Goal: Information Seeking & Learning: Learn about a topic

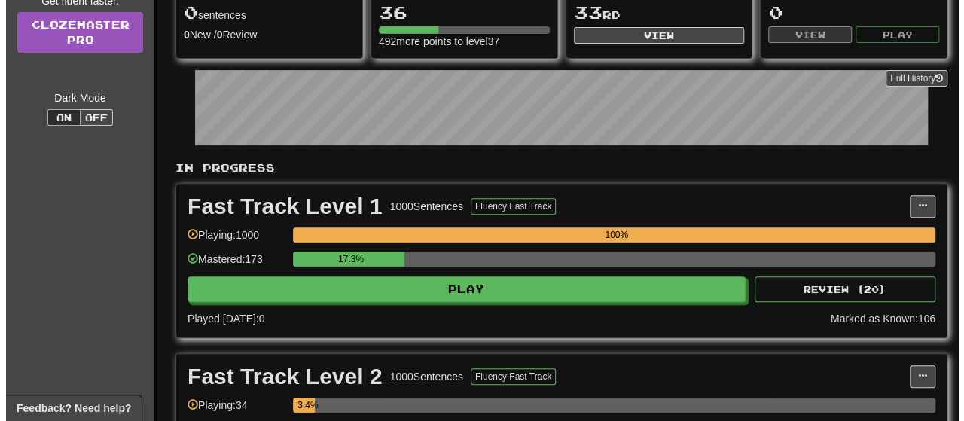
scroll to position [228, 0]
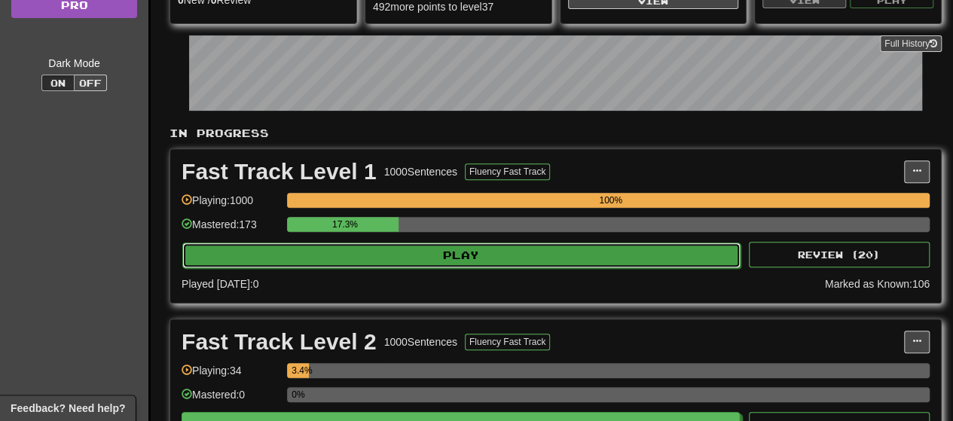
click at [460, 255] on button "Play" at bounding box center [461, 256] width 558 height 26
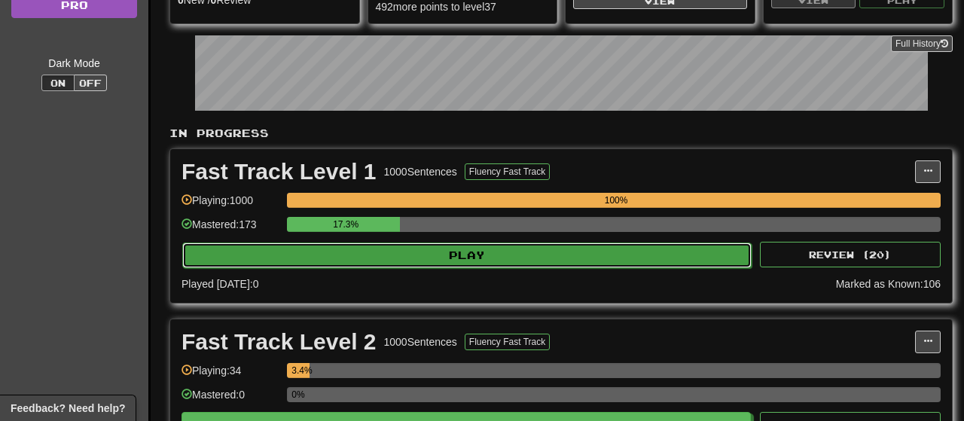
select select "**"
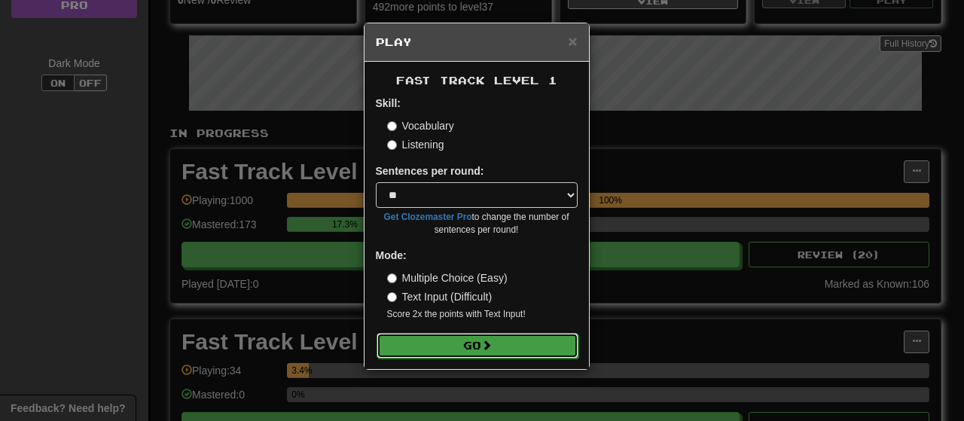
click at [484, 344] on button "Go" at bounding box center [478, 346] width 202 height 26
click at [492, 350] on span at bounding box center [486, 345] width 11 height 11
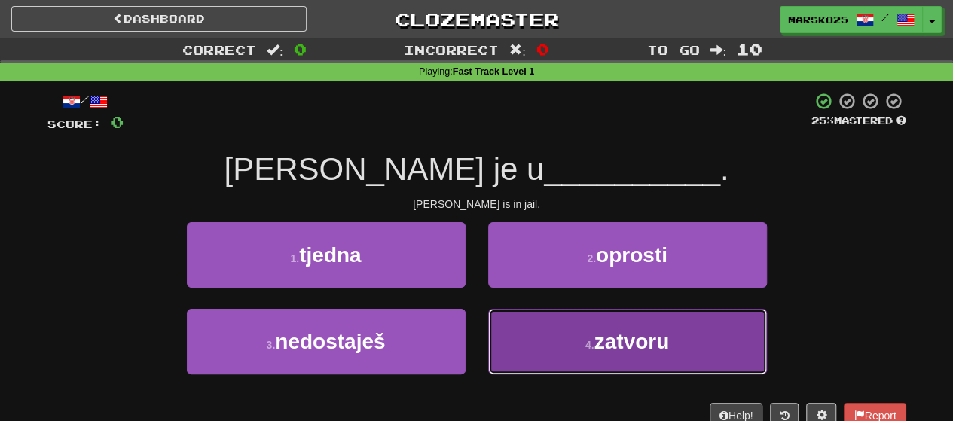
click at [547, 341] on button "4 . zatvoru" at bounding box center [627, 342] width 279 height 66
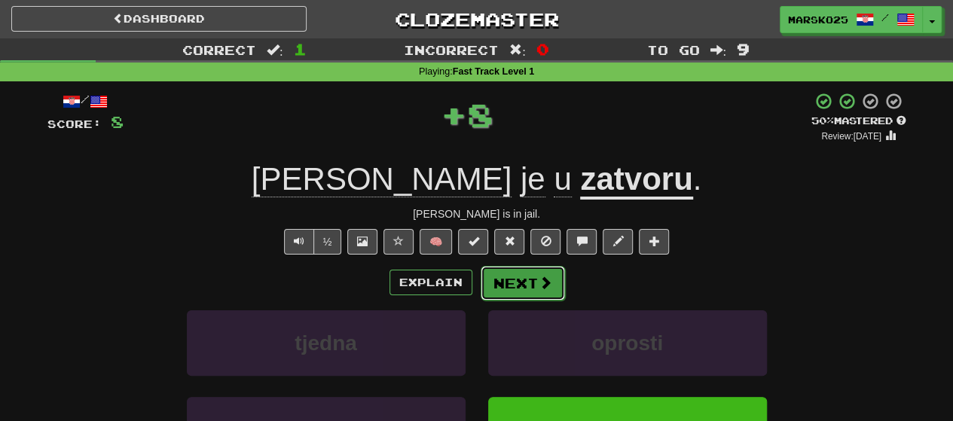
click at [524, 286] on button "Next" at bounding box center [523, 283] width 84 height 35
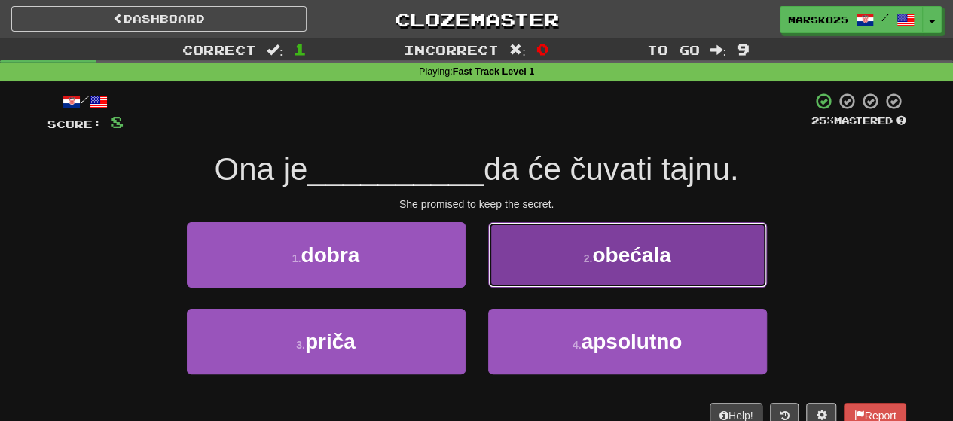
click at [538, 273] on button "2 . obećala" at bounding box center [627, 255] width 279 height 66
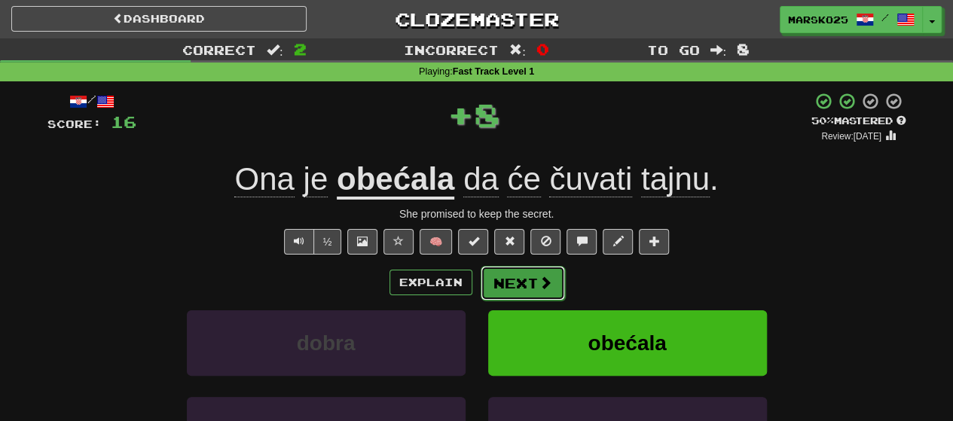
click at [518, 279] on button "Next" at bounding box center [523, 283] width 84 height 35
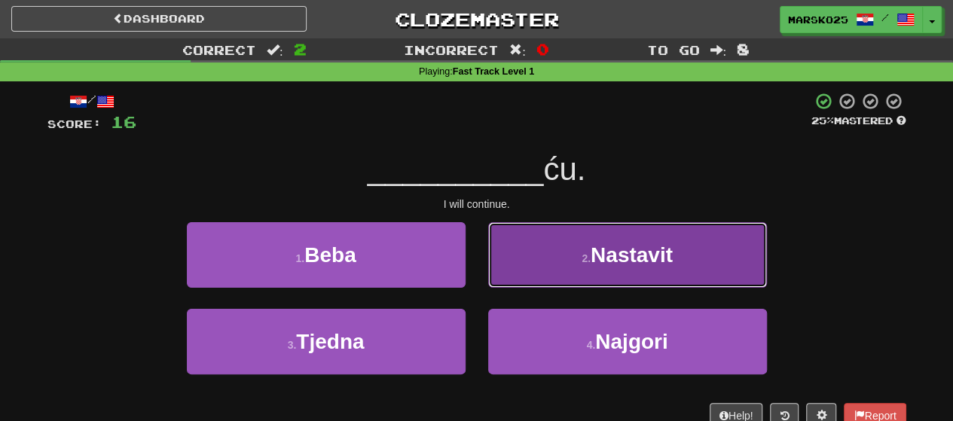
click at [537, 255] on button "2 . Nastavit" at bounding box center [627, 255] width 279 height 66
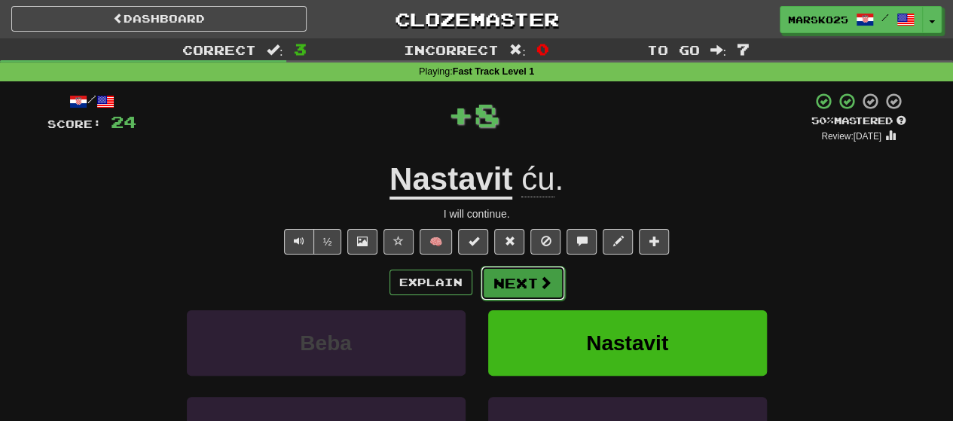
click at [516, 291] on button "Next" at bounding box center [523, 283] width 84 height 35
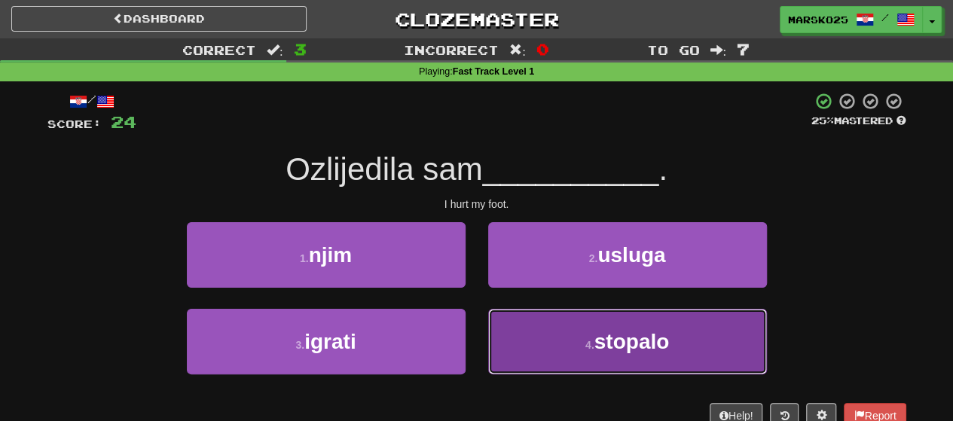
click at [549, 320] on button "4 . stopalo" at bounding box center [627, 342] width 279 height 66
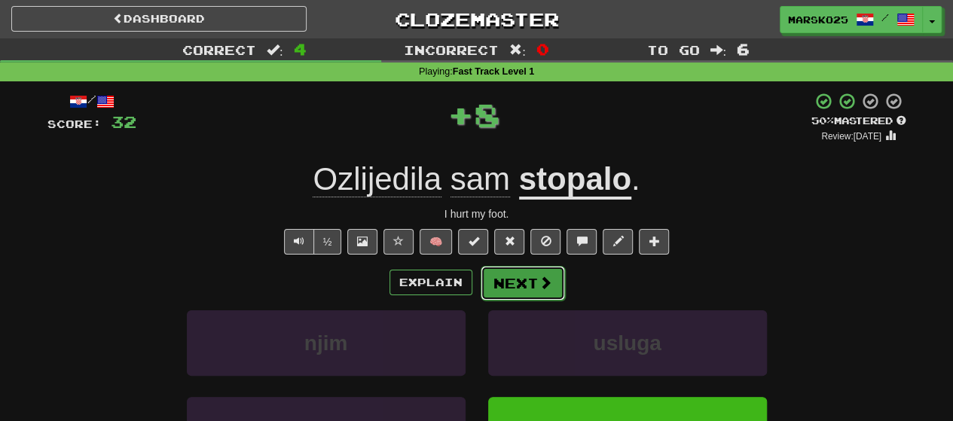
click at [523, 274] on button "Next" at bounding box center [523, 283] width 84 height 35
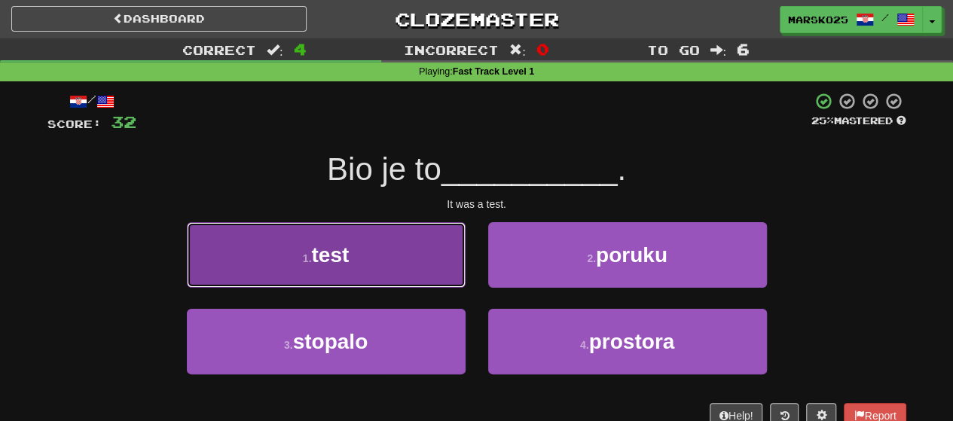
click at [404, 269] on button "1 . test" at bounding box center [326, 255] width 279 height 66
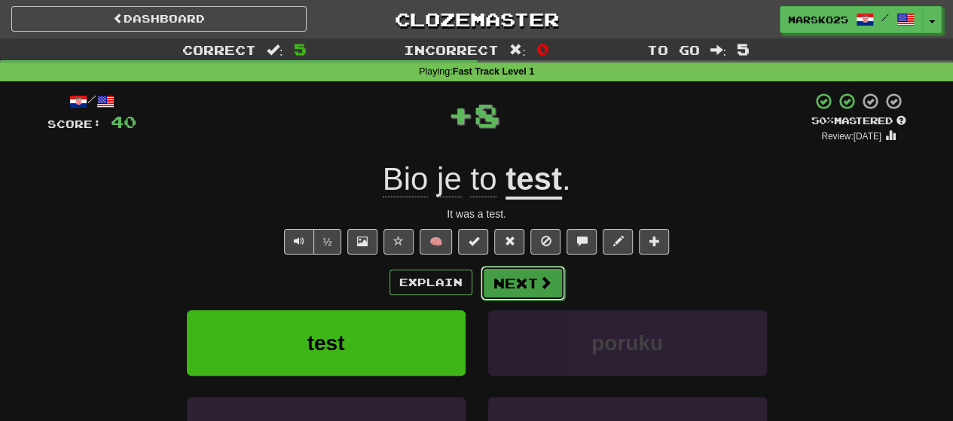
click at [539, 283] on span at bounding box center [546, 283] width 14 height 14
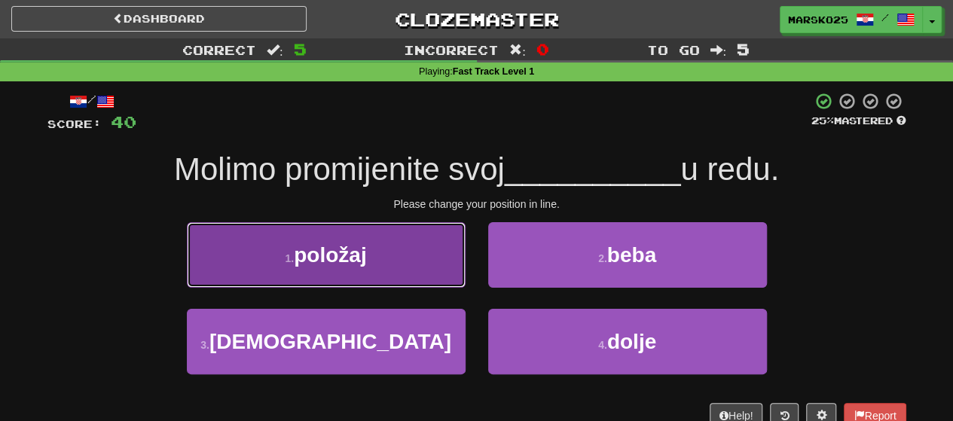
click at [410, 277] on button "1 . položaj" at bounding box center [326, 255] width 279 height 66
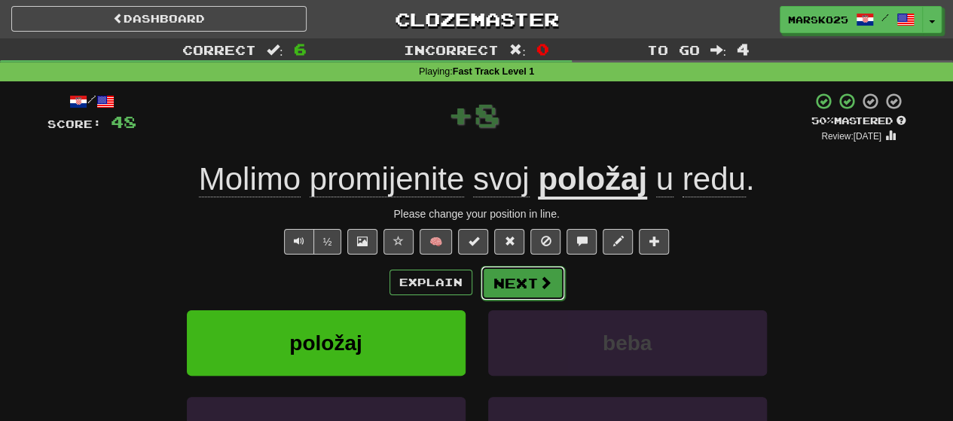
click at [521, 286] on button "Next" at bounding box center [523, 283] width 84 height 35
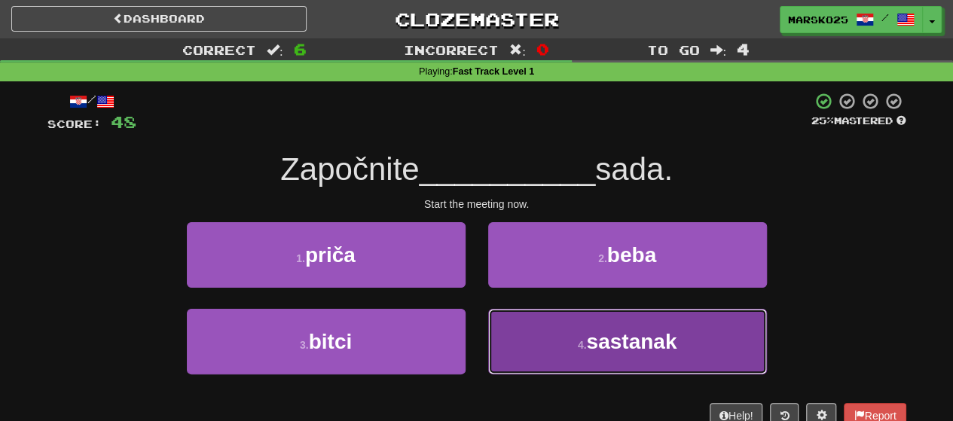
click at [559, 335] on button "4 . sastanak" at bounding box center [627, 342] width 279 height 66
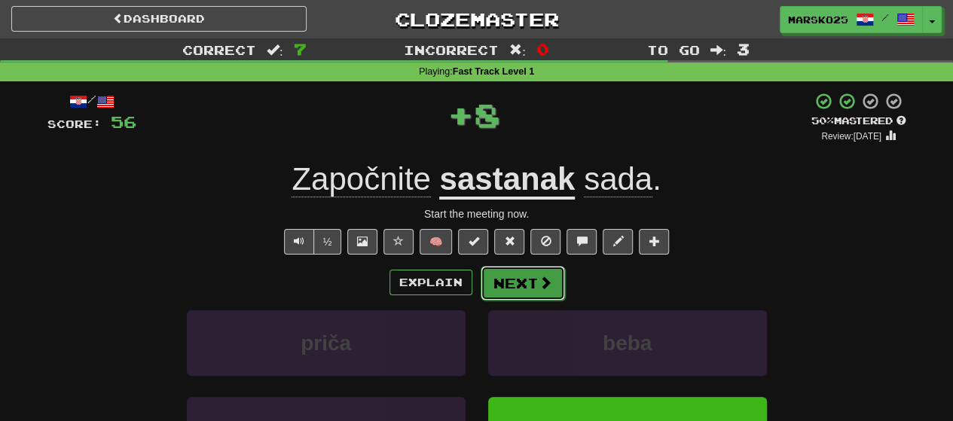
click at [530, 280] on button "Next" at bounding box center [523, 283] width 84 height 35
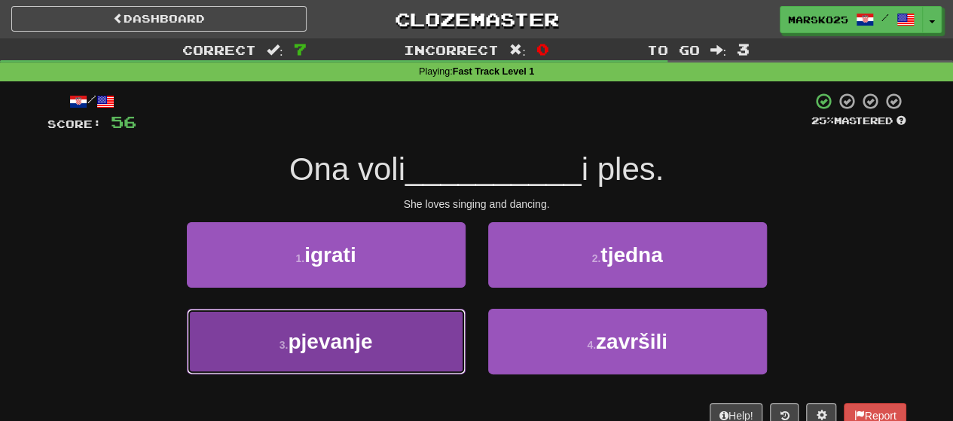
click at [439, 347] on button "3 . pjevanje" at bounding box center [326, 342] width 279 height 66
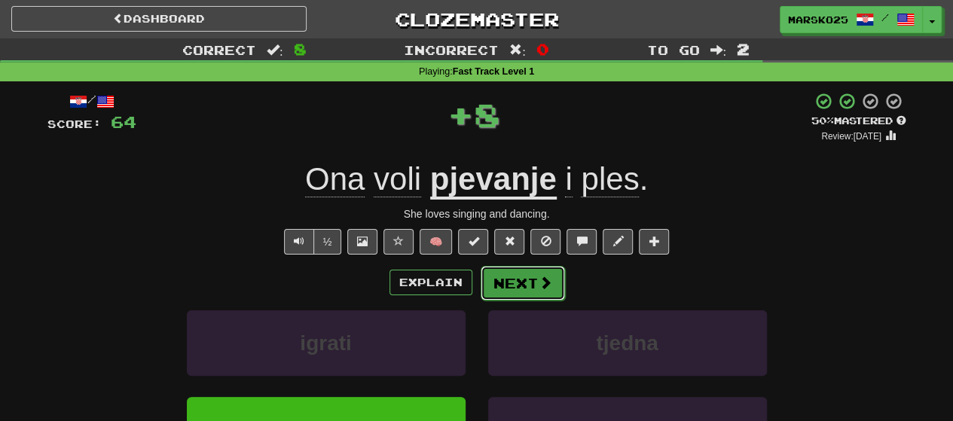
click at [524, 280] on button "Next" at bounding box center [523, 283] width 84 height 35
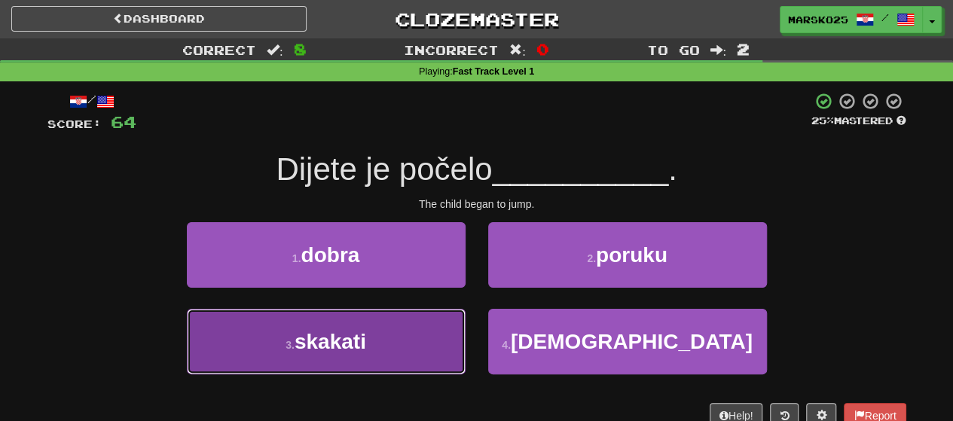
click at [392, 344] on button "3 . skakati" at bounding box center [326, 342] width 279 height 66
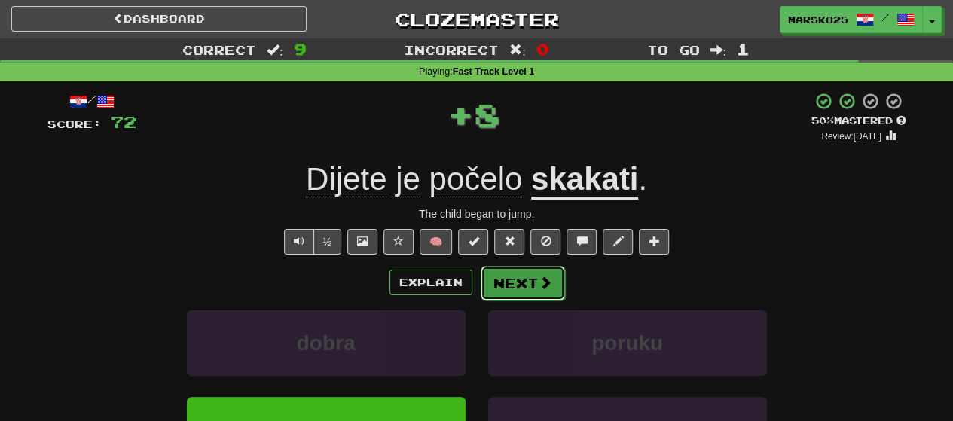
click at [532, 284] on button "Next" at bounding box center [523, 283] width 84 height 35
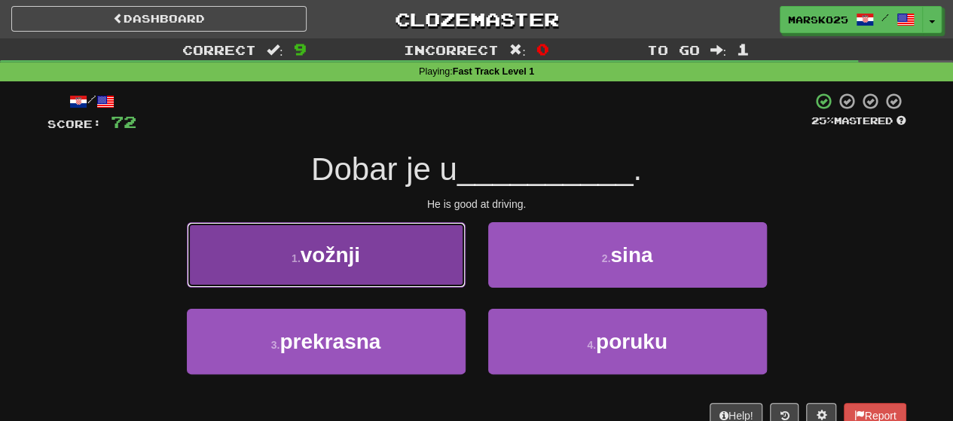
click at [409, 267] on button "1 . vožnji" at bounding box center [326, 255] width 279 height 66
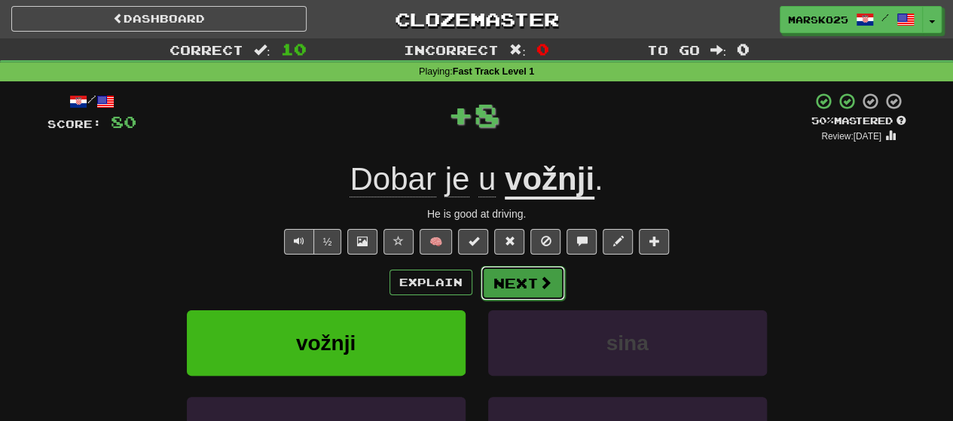
click at [506, 279] on button "Next" at bounding box center [523, 283] width 84 height 35
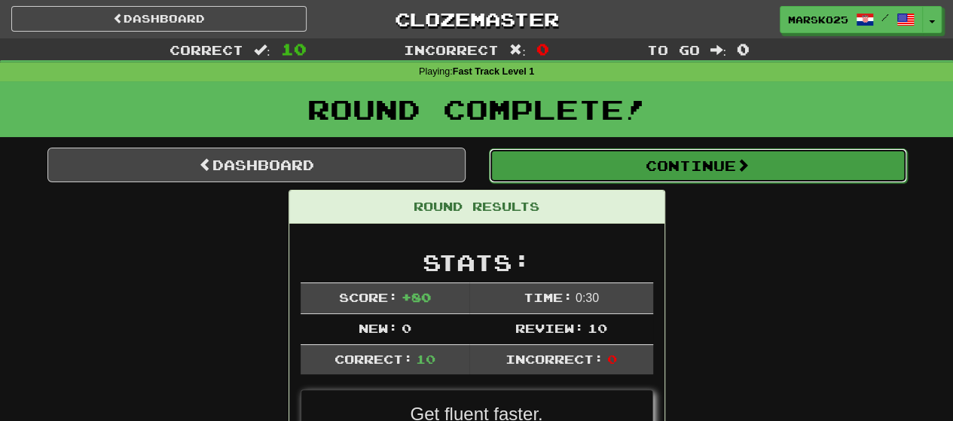
click at [521, 167] on button "Continue" at bounding box center [698, 165] width 418 height 35
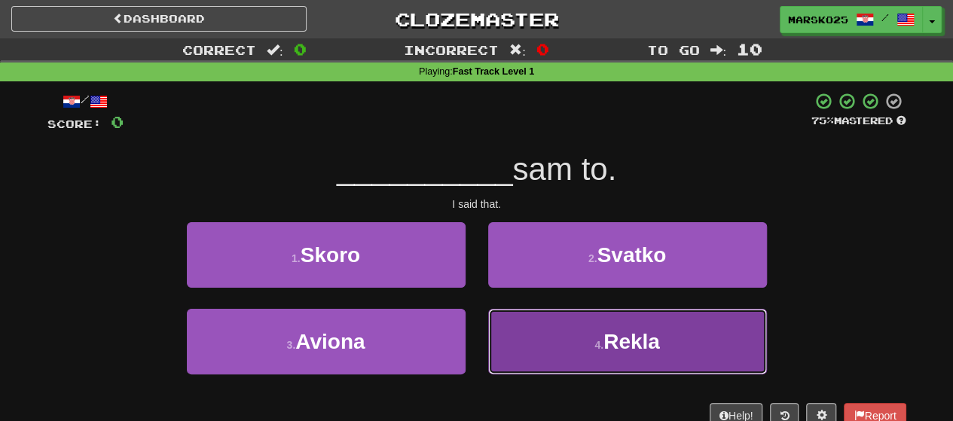
click at [545, 352] on button "4 . Rekla" at bounding box center [627, 342] width 279 height 66
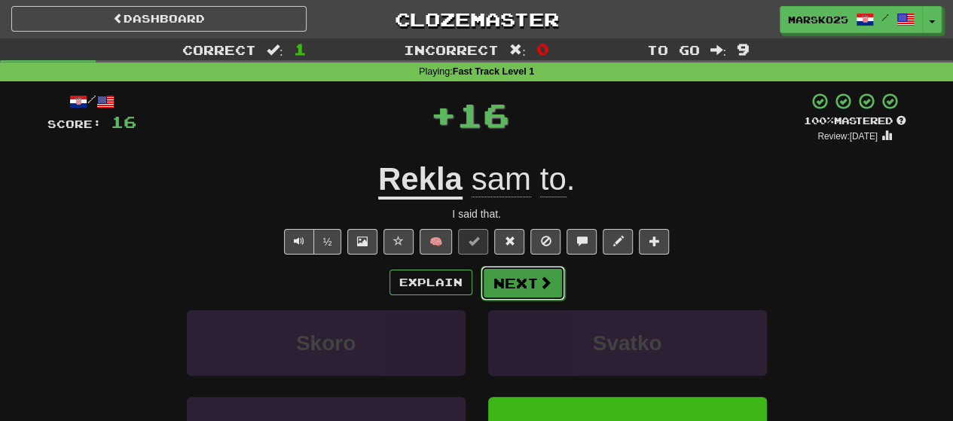
click at [518, 283] on button "Next" at bounding box center [523, 283] width 84 height 35
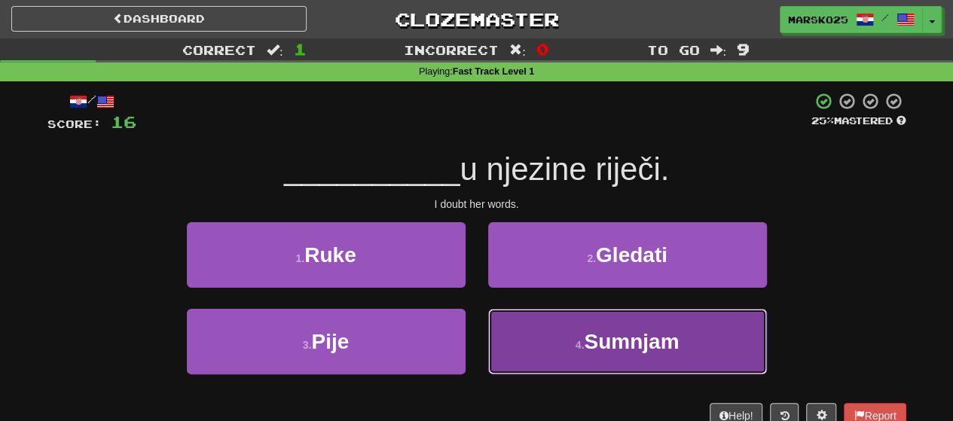
click at [532, 348] on button "4 . Sumnjam" at bounding box center [627, 342] width 279 height 66
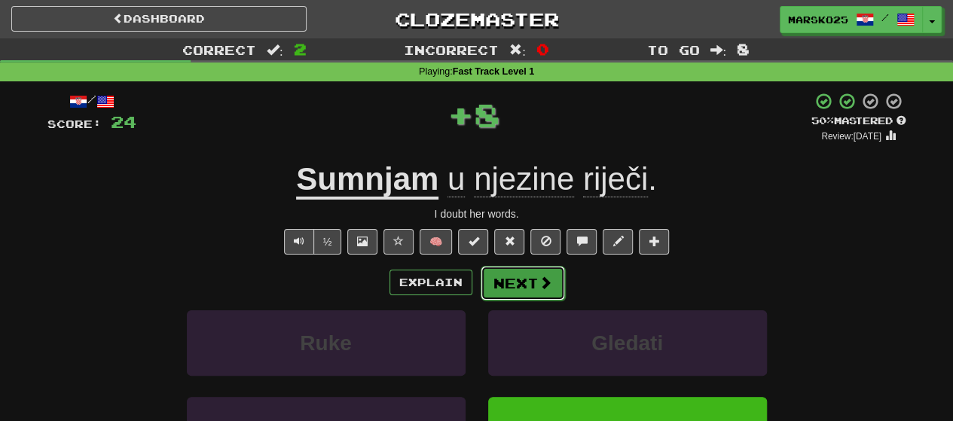
click at [515, 269] on button "Next" at bounding box center [523, 283] width 84 height 35
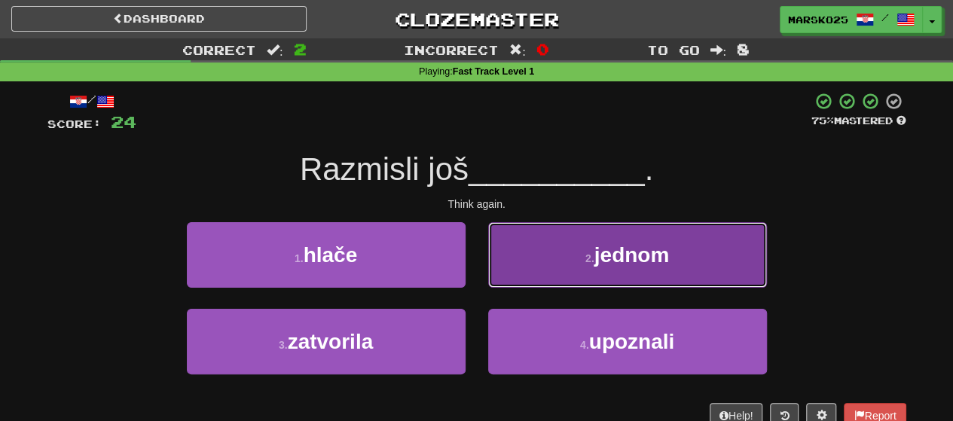
click at [532, 270] on button "2 . jednom" at bounding box center [627, 255] width 279 height 66
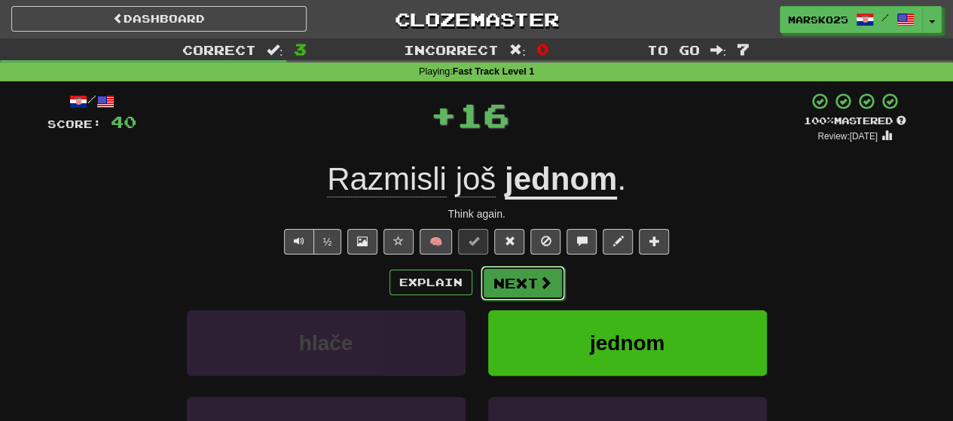
click at [512, 283] on button "Next" at bounding box center [523, 283] width 84 height 35
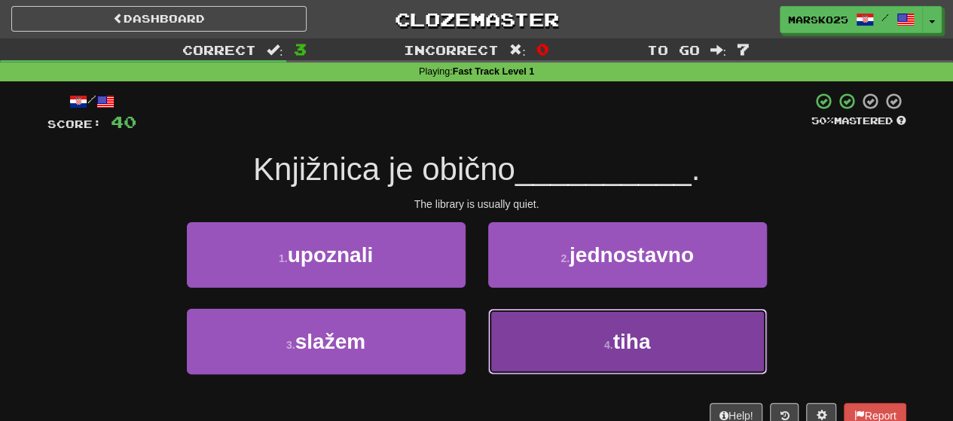
click at [532, 349] on button "4 . tiha" at bounding box center [627, 342] width 279 height 66
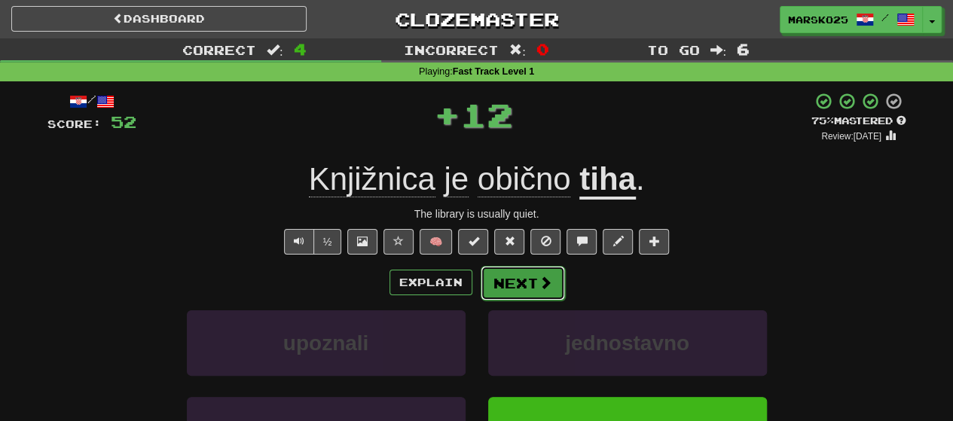
click at [511, 275] on button "Next" at bounding box center [523, 283] width 84 height 35
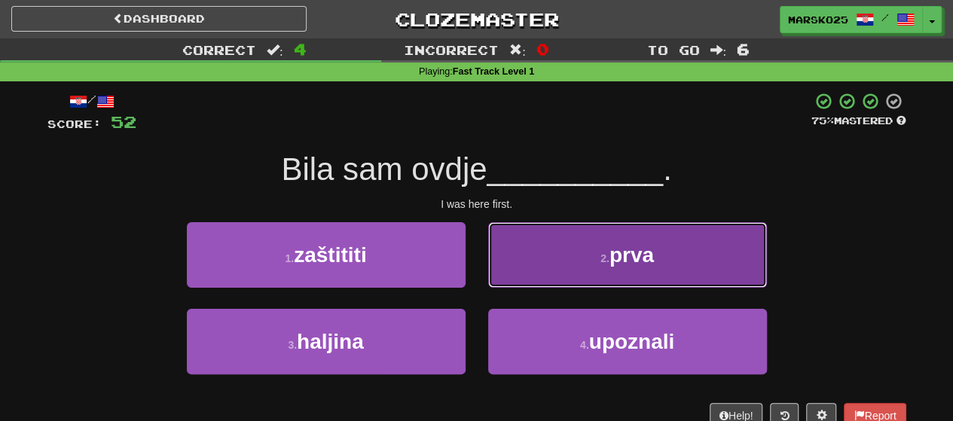
click at [535, 270] on button "2 . prva" at bounding box center [627, 255] width 279 height 66
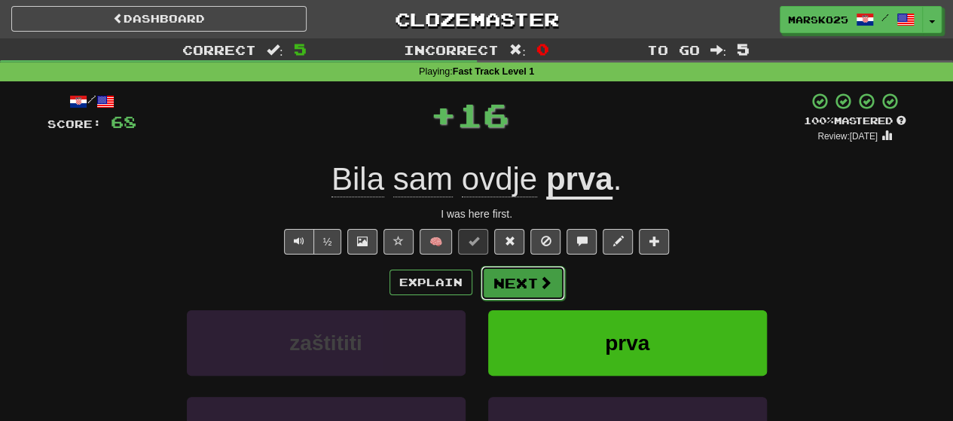
click at [539, 280] on span at bounding box center [546, 283] width 14 height 14
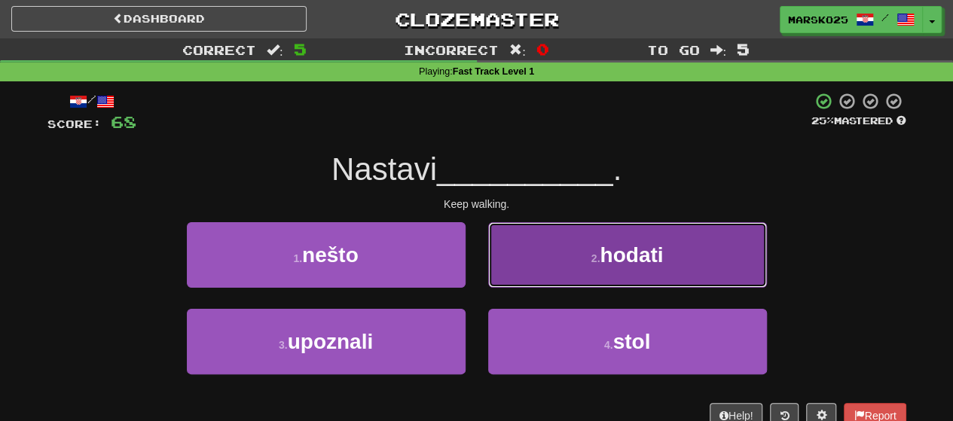
click at [530, 264] on button "2 . hodati" at bounding box center [627, 255] width 279 height 66
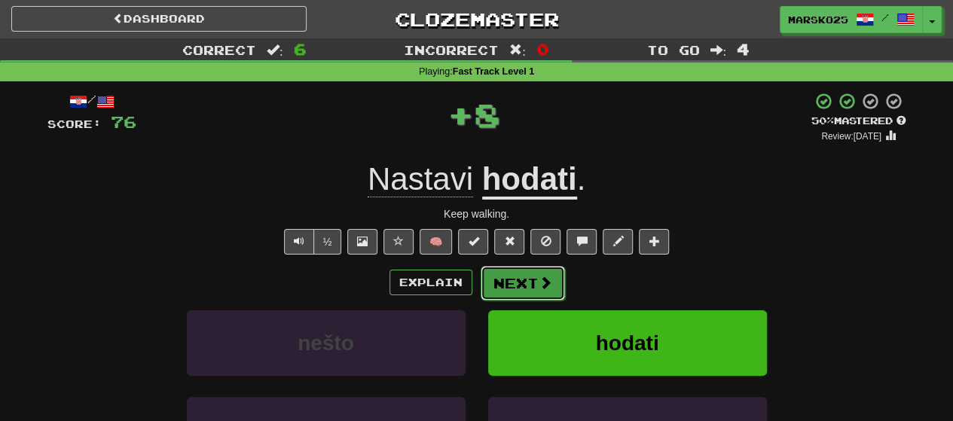
click at [528, 280] on button "Next" at bounding box center [523, 283] width 84 height 35
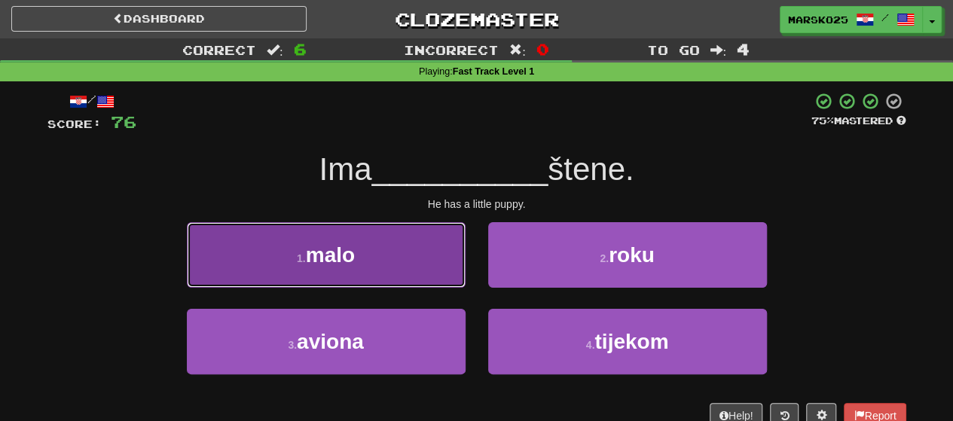
click at [423, 265] on button "1 . malo" at bounding box center [326, 255] width 279 height 66
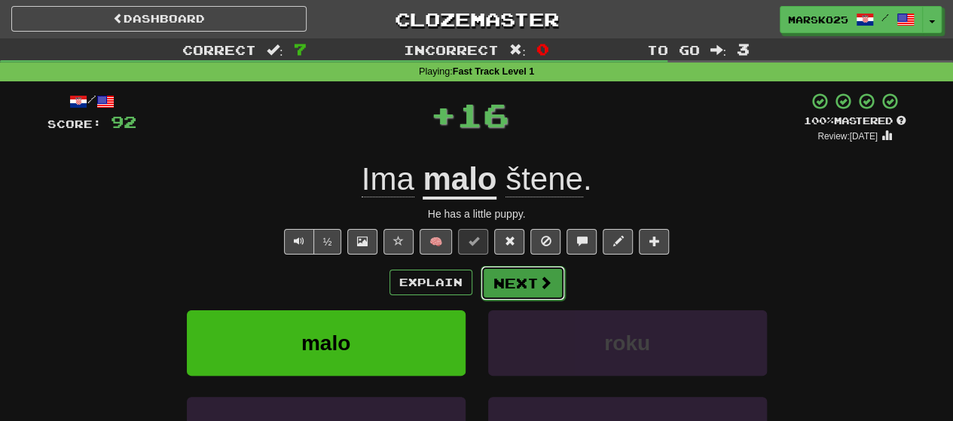
click at [535, 281] on button "Next" at bounding box center [523, 283] width 84 height 35
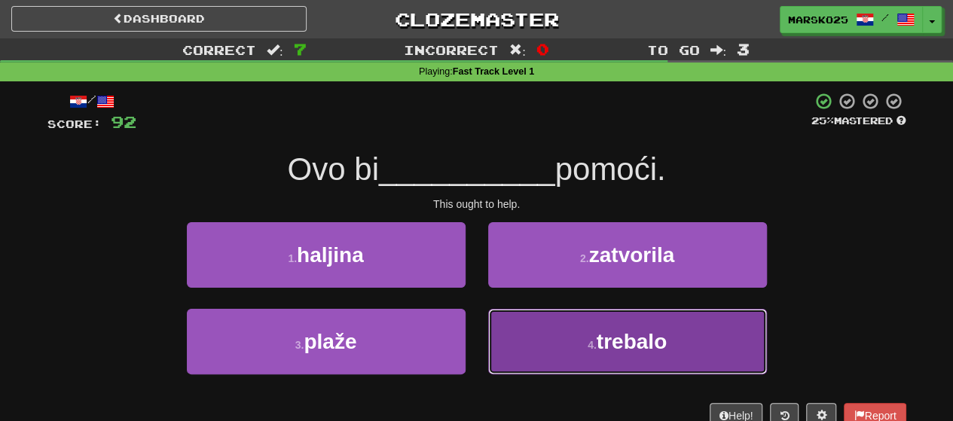
click at [524, 346] on button "4 . trebalo" at bounding box center [627, 342] width 279 height 66
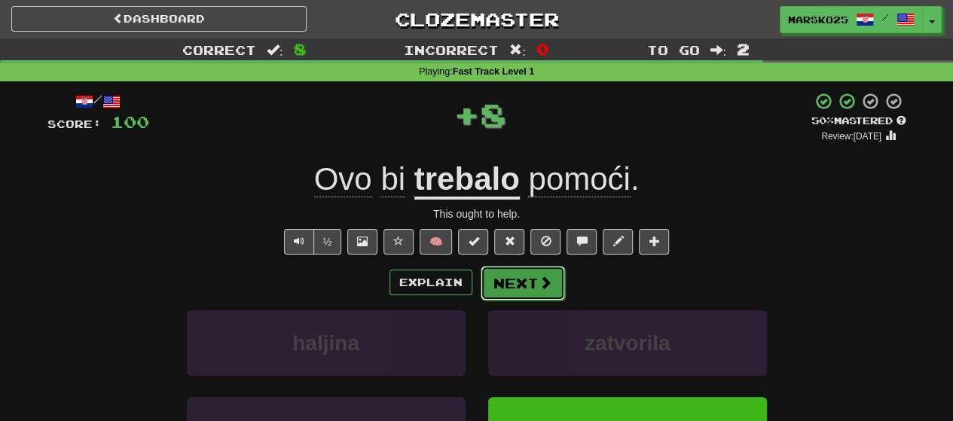
click at [513, 286] on button "Next" at bounding box center [523, 283] width 84 height 35
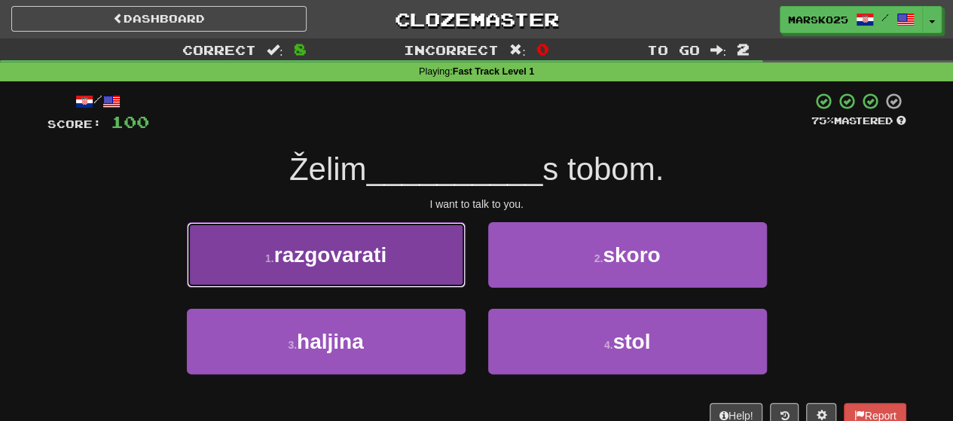
click at [414, 273] on button "1 . razgovarati" at bounding box center [326, 255] width 279 height 66
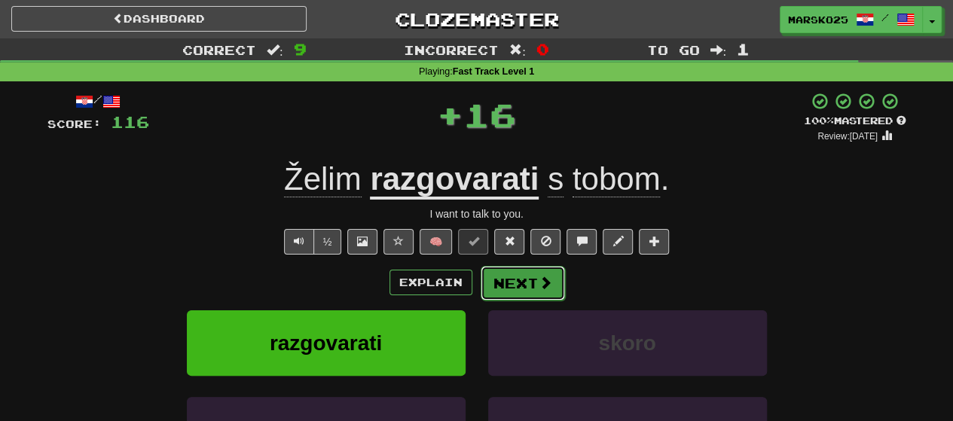
click at [524, 286] on button "Next" at bounding box center [523, 283] width 84 height 35
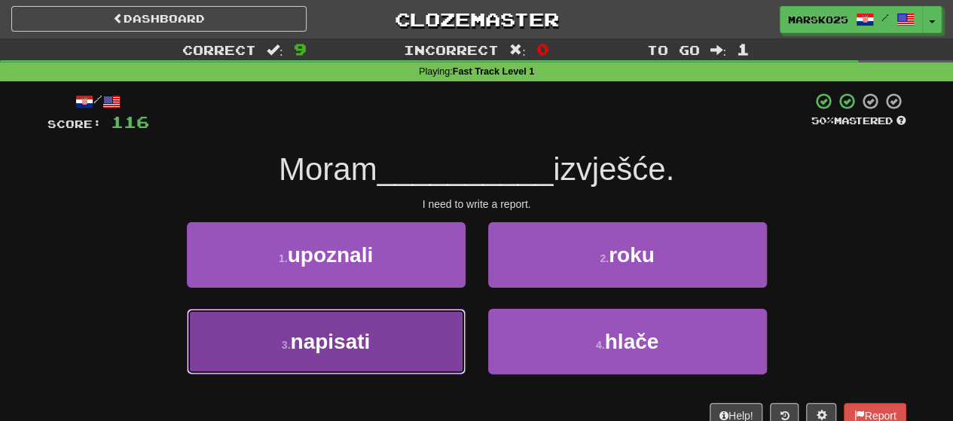
click at [416, 348] on button "3 . napisati" at bounding box center [326, 342] width 279 height 66
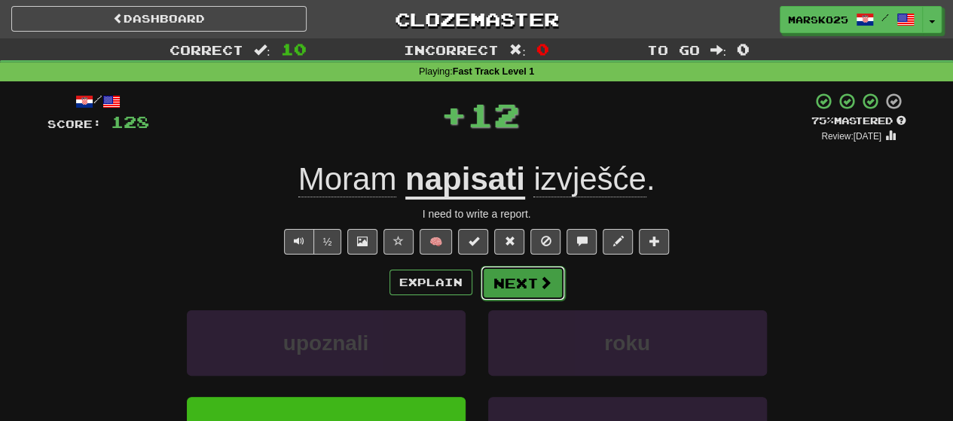
click at [519, 284] on button "Next" at bounding box center [523, 283] width 84 height 35
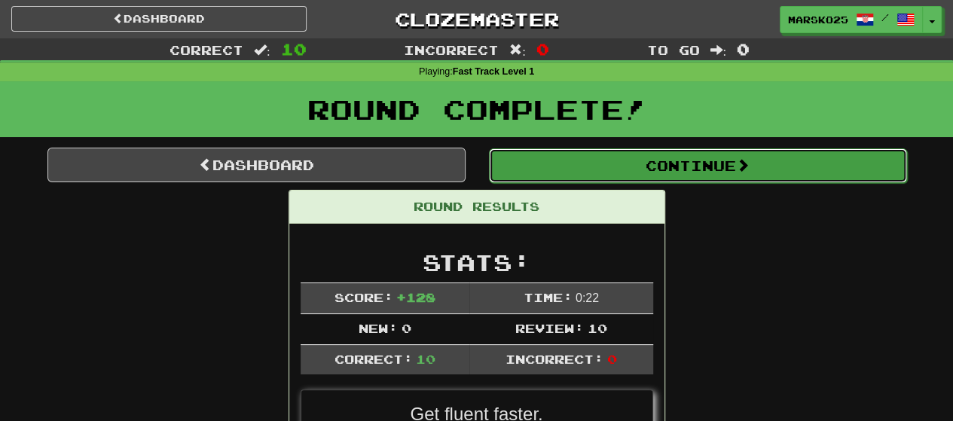
click at [580, 173] on button "Continue" at bounding box center [698, 165] width 418 height 35
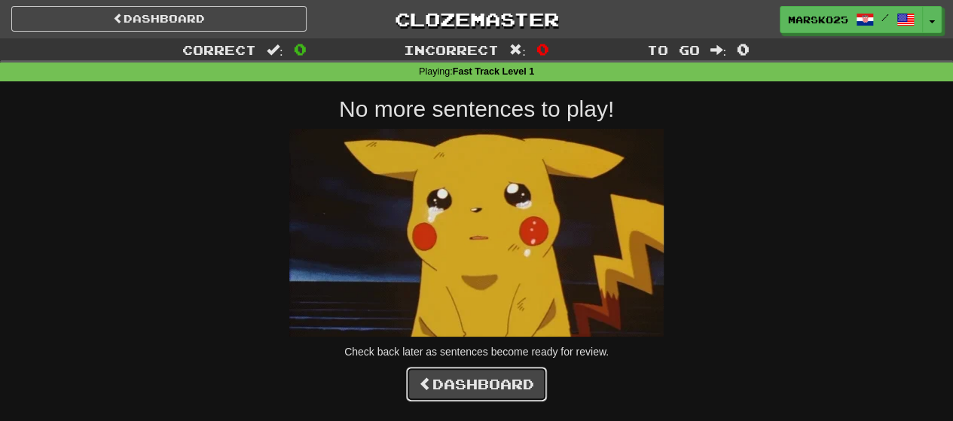
click at [487, 377] on link "Dashboard" at bounding box center [476, 384] width 141 height 35
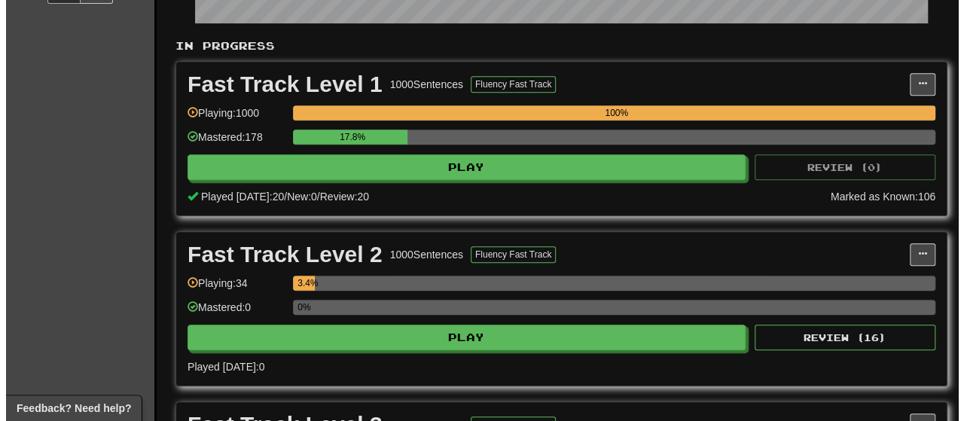
scroll to position [318, 0]
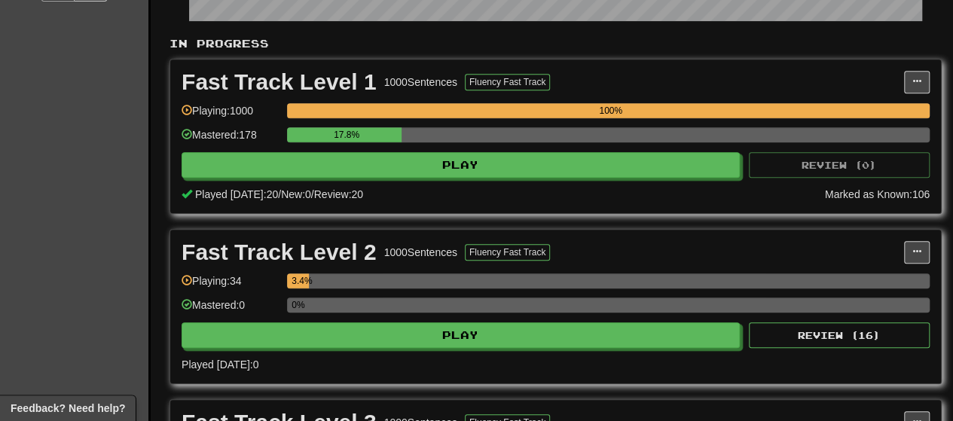
click at [582, 344] on div "Fast Track Level 2 1000 Sentences Fluency Fast Track Manage Sentences Unpin fro…" at bounding box center [555, 307] width 771 height 154
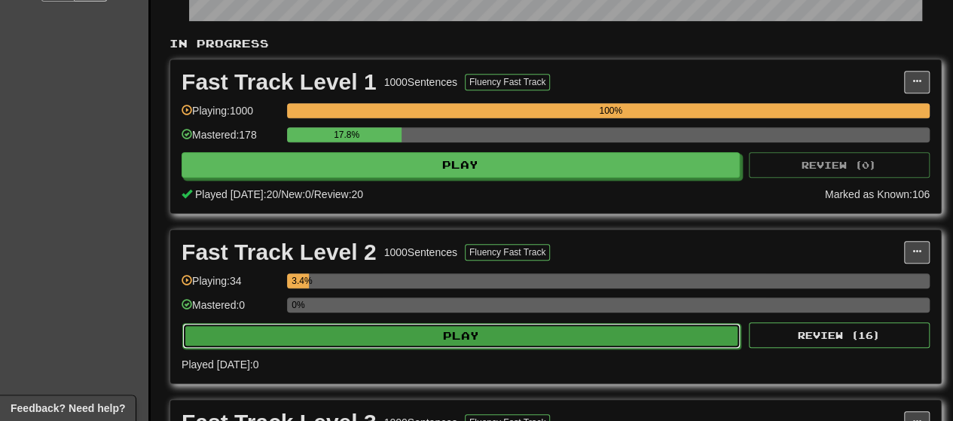
click at [582, 323] on button "Play" at bounding box center [461, 336] width 558 height 26
select select "**"
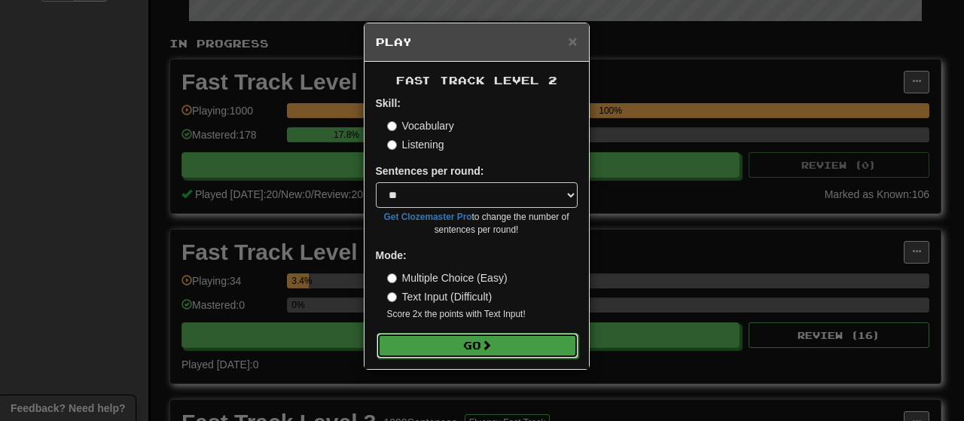
click at [497, 353] on button "Go" at bounding box center [478, 346] width 202 height 26
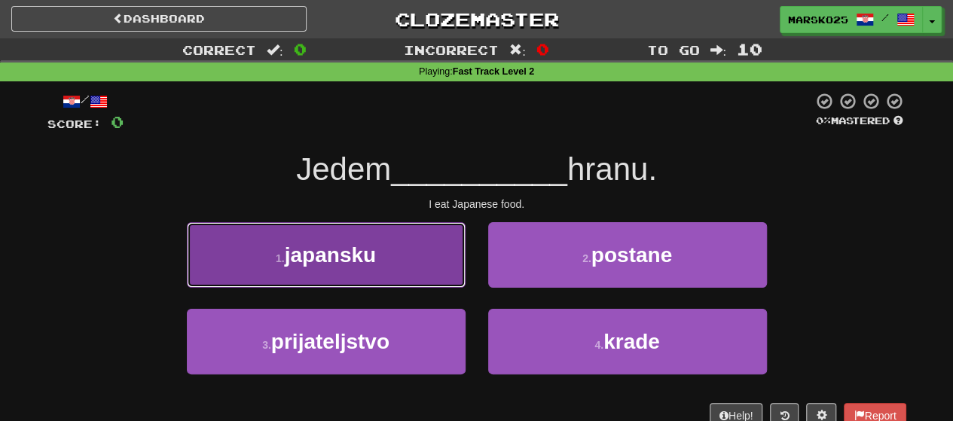
click at [420, 265] on button "1 . japansku" at bounding box center [326, 255] width 279 height 66
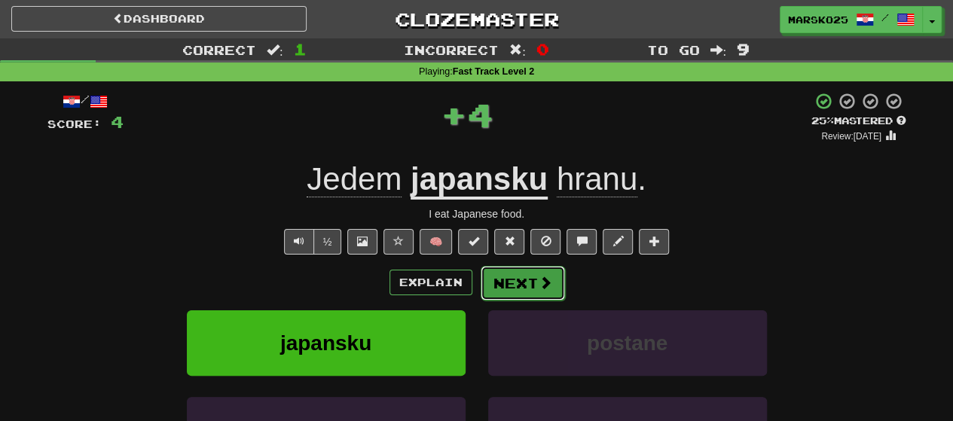
click at [520, 284] on button "Next" at bounding box center [523, 283] width 84 height 35
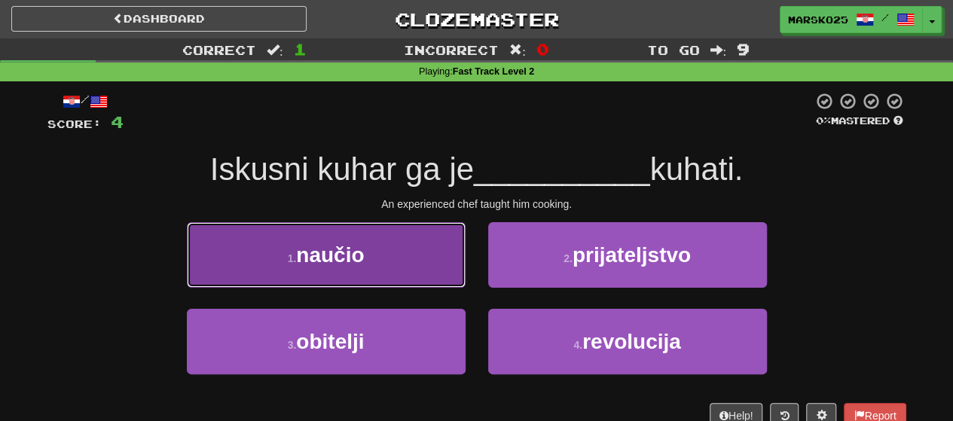
click at [398, 248] on button "1 . naučio" at bounding box center [326, 255] width 279 height 66
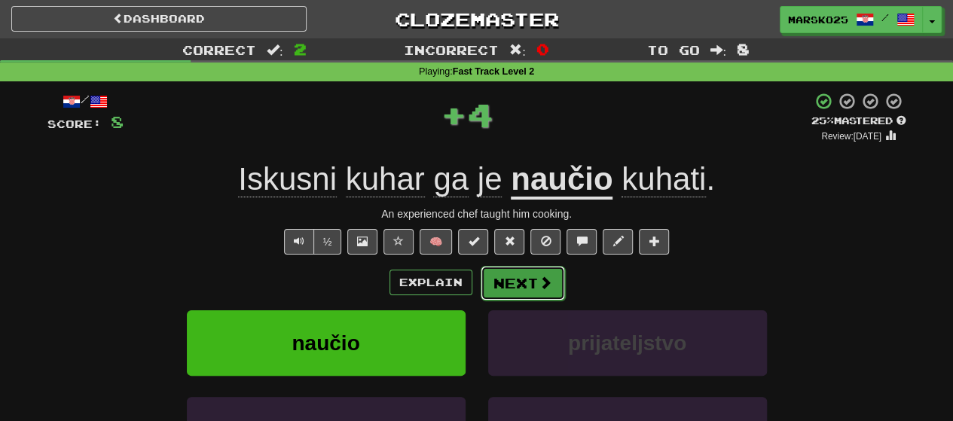
click at [546, 290] on button "Next" at bounding box center [523, 283] width 84 height 35
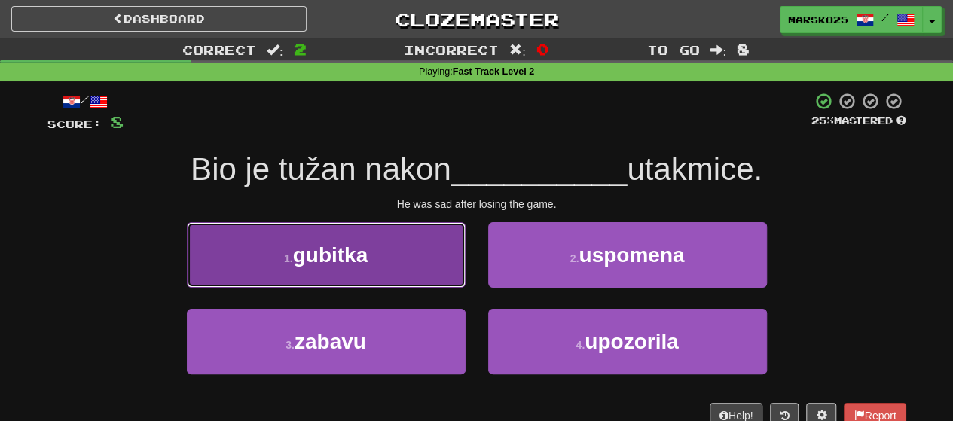
click at [408, 252] on button "1 . gubitka" at bounding box center [326, 255] width 279 height 66
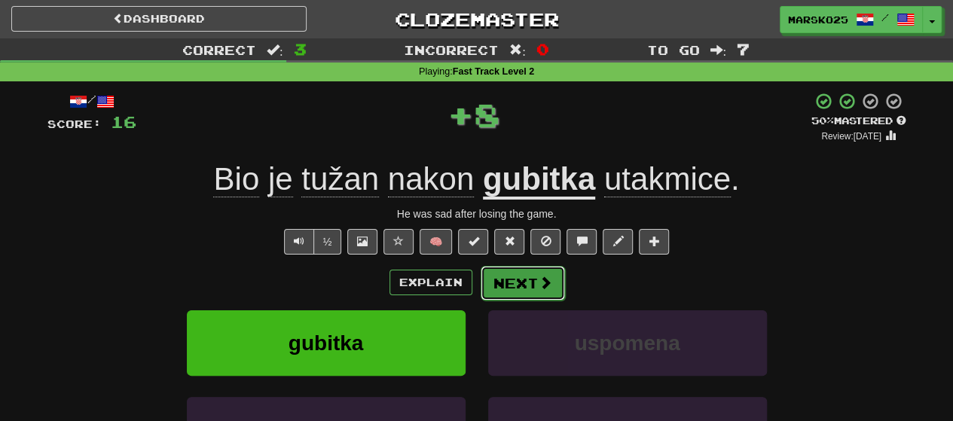
click at [517, 278] on button "Next" at bounding box center [523, 283] width 84 height 35
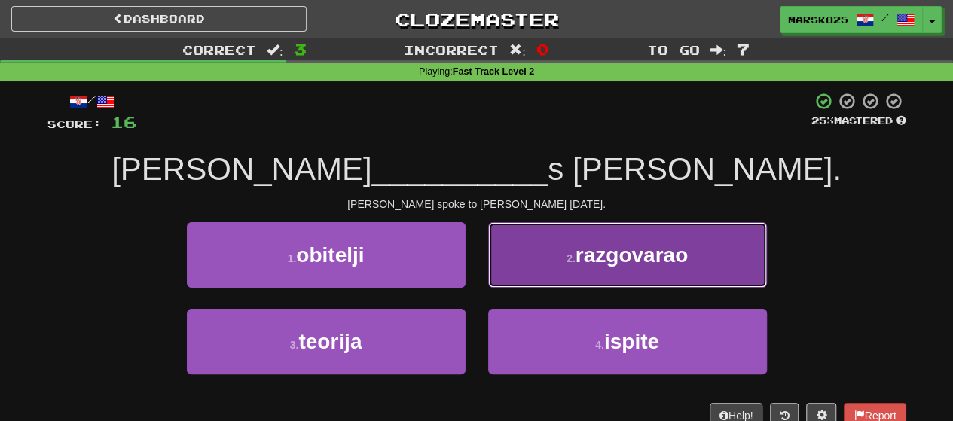
click at [595, 281] on button "2 . razgovarao" at bounding box center [627, 255] width 279 height 66
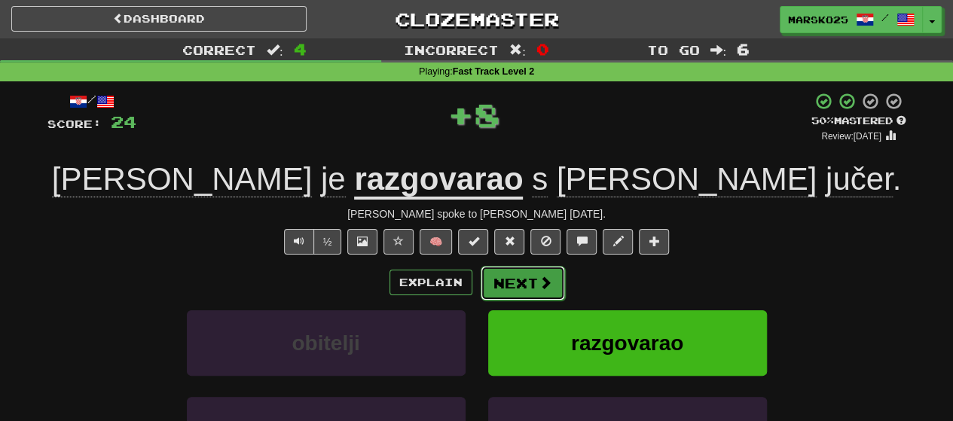
click at [534, 278] on button "Next" at bounding box center [523, 283] width 84 height 35
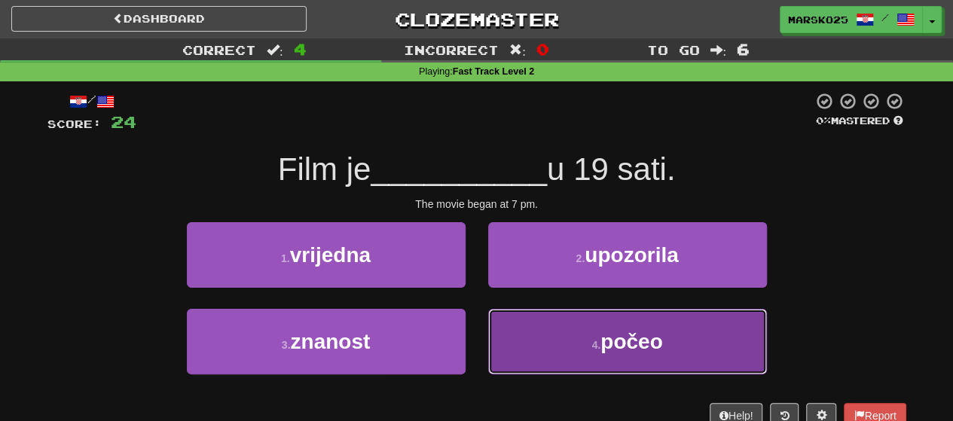
click at [564, 353] on button "4 . počeo" at bounding box center [627, 342] width 279 height 66
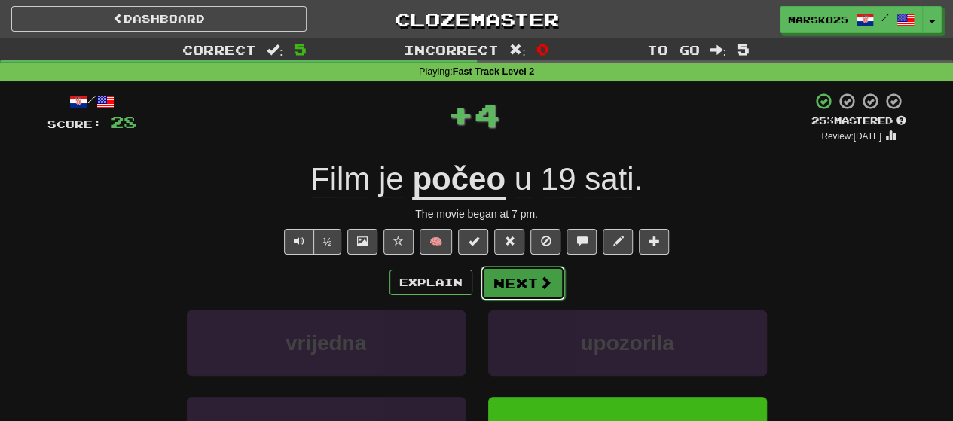
click at [523, 284] on button "Next" at bounding box center [523, 283] width 84 height 35
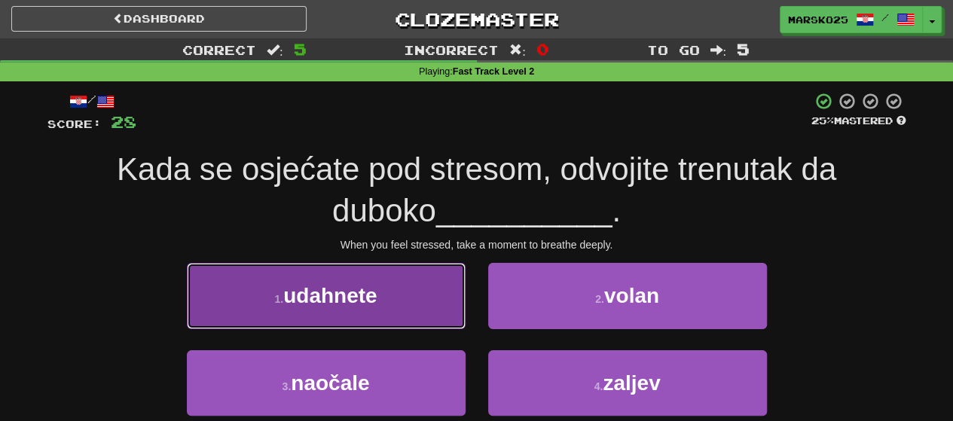
click at [414, 301] on button "1 . udahnete" at bounding box center [326, 296] width 279 height 66
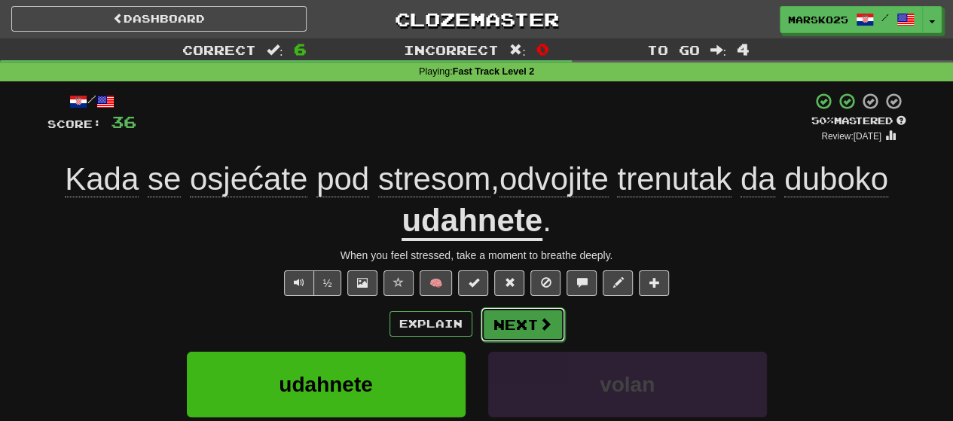
click at [516, 325] on button "Next" at bounding box center [523, 324] width 84 height 35
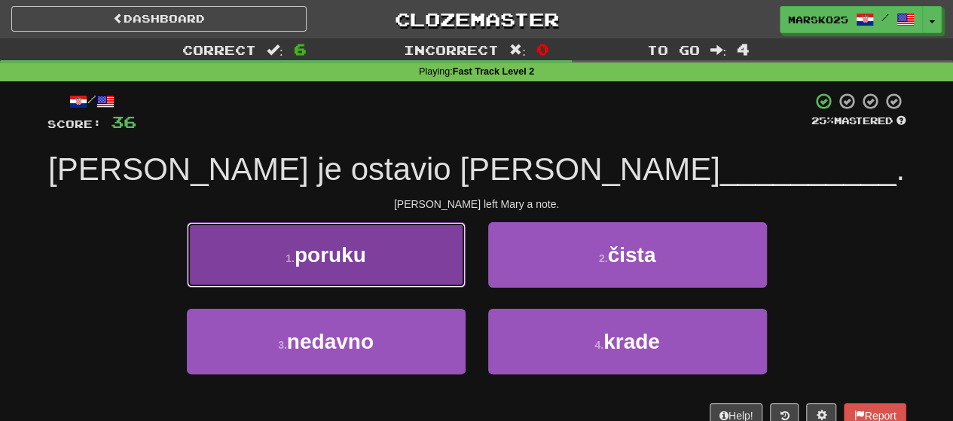
click at [422, 280] on button "1 . poruku" at bounding box center [326, 255] width 279 height 66
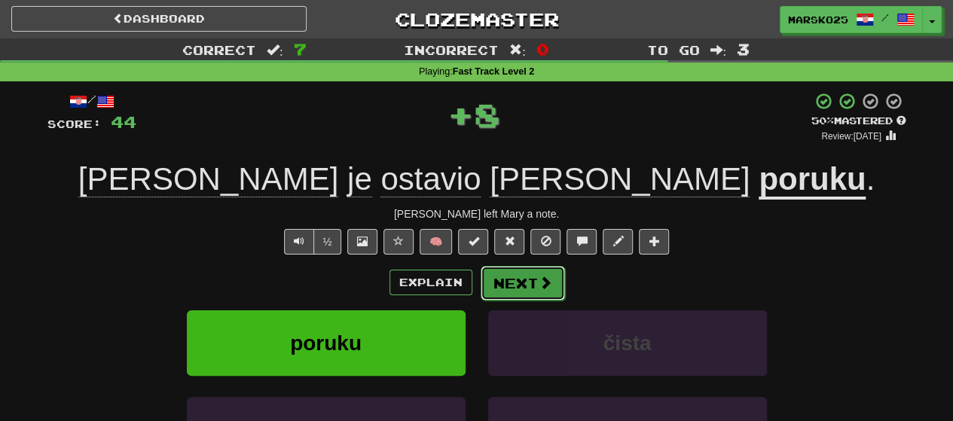
click at [529, 286] on button "Next" at bounding box center [523, 283] width 84 height 35
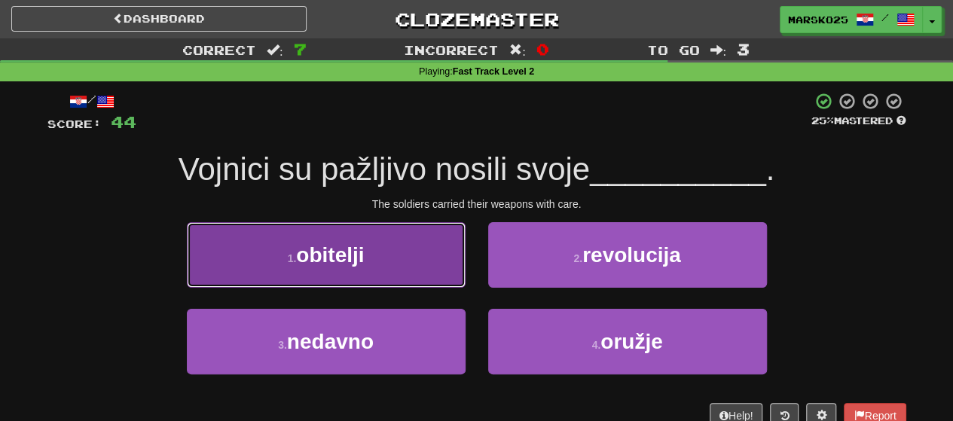
click at [402, 261] on button "1 . obitelji" at bounding box center [326, 255] width 279 height 66
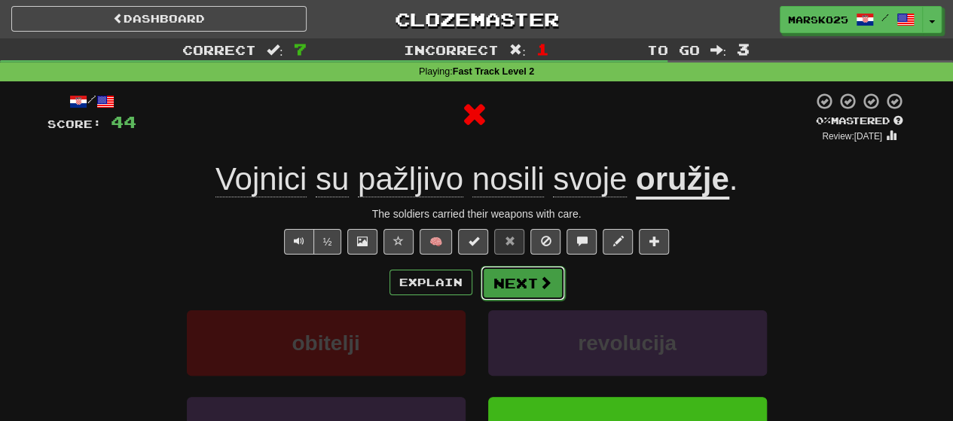
click at [525, 289] on button "Next" at bounding box center [523, 283] width 84 height 35
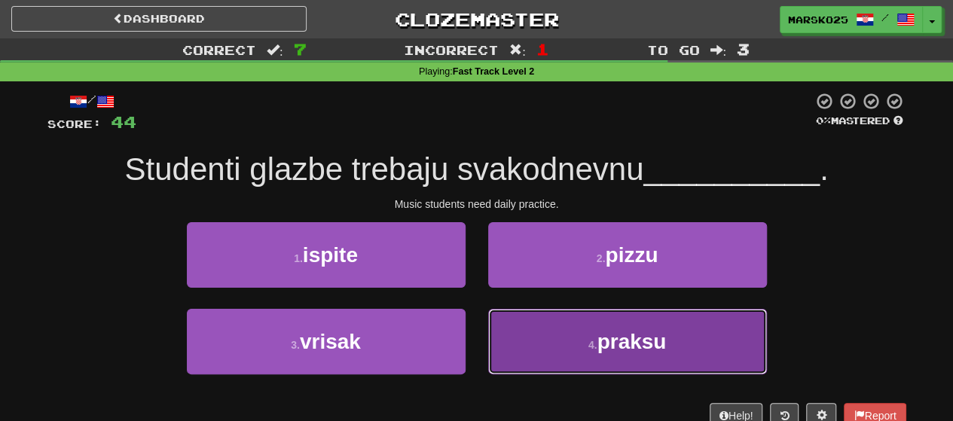
click at [542, 355] on button "4 . praksu" at bounding box center [627, 342] width 279 height 66
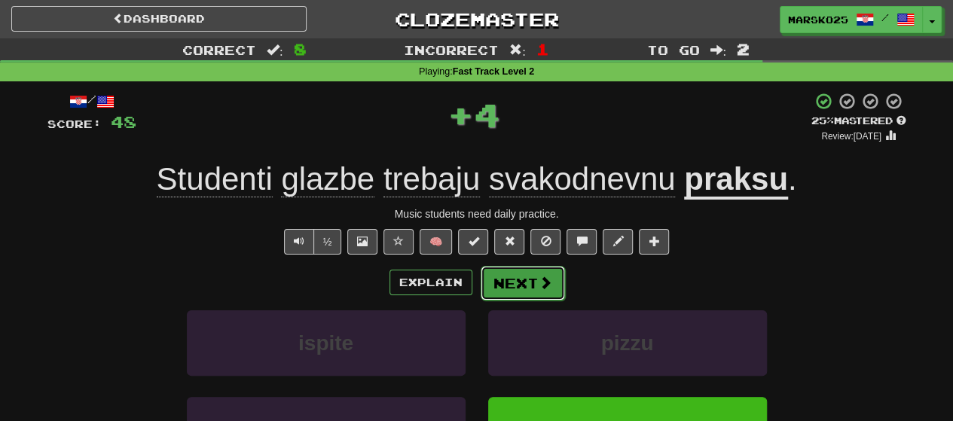
click at [523, 273] on button "Next" at bounding box center [523, 283] width 84 height 35
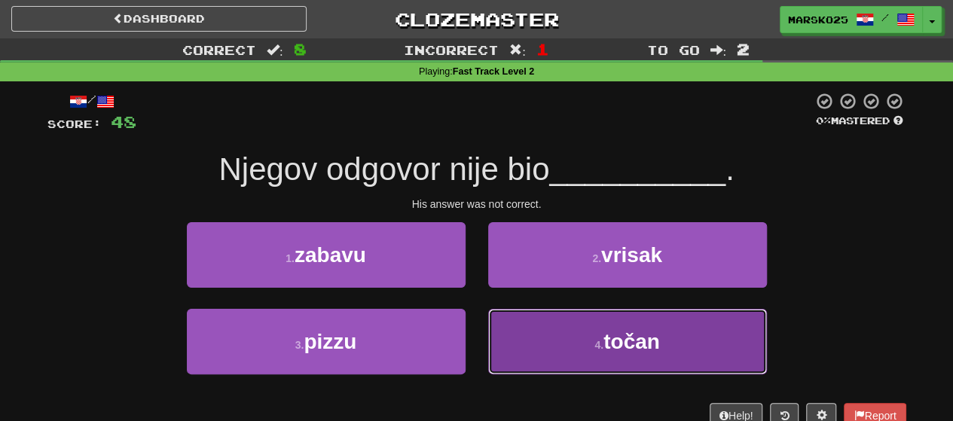
click at [561, 344] on button "4 . točan" at bounding box center [627, 342] width 279 height 66
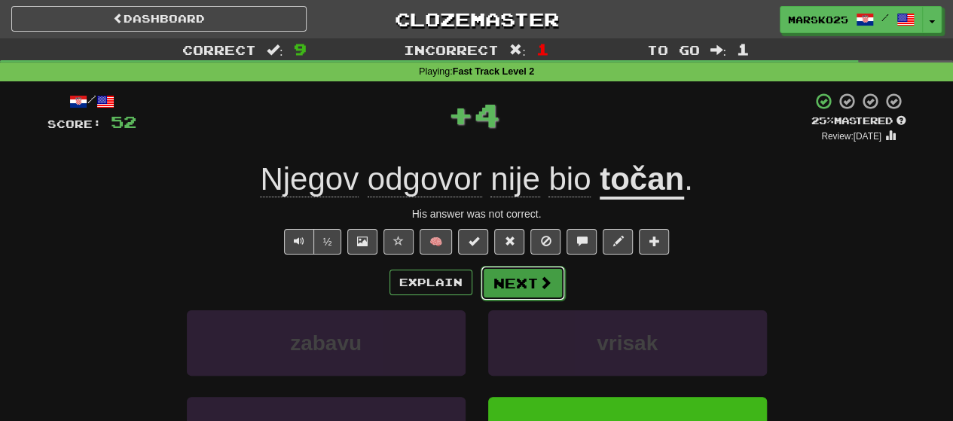
click at [513, 279] on button "Next" at bounding box center [523, 283] width 84 height 35
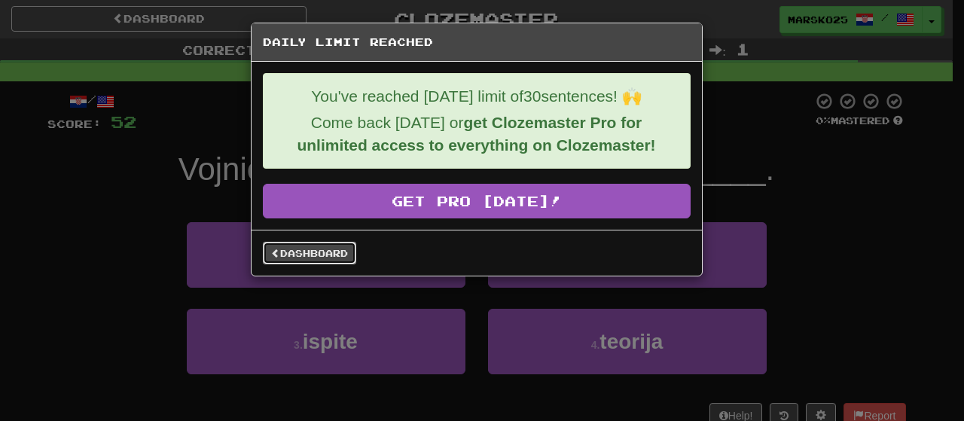
click at [310, 252] on link "Dashboard" at bounding box center [309, 253] width 93 height 23
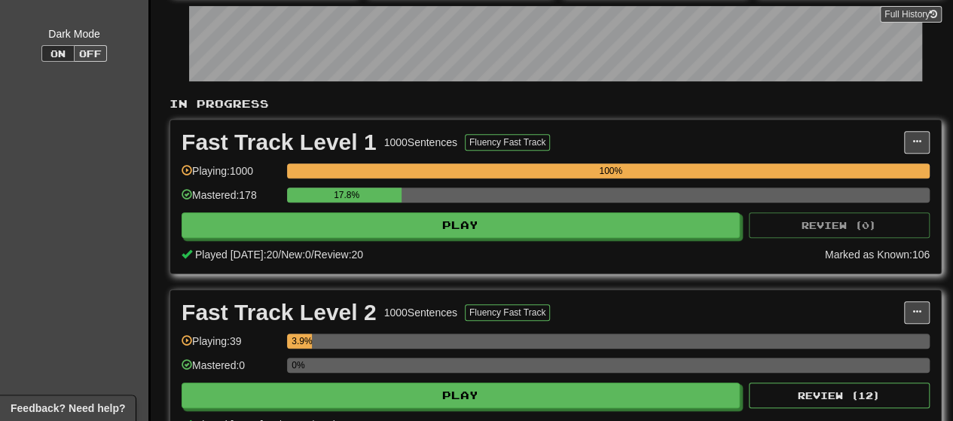
scroll to position [255, 0]
